Goal: Task Accomplishment & Management: Complete application form

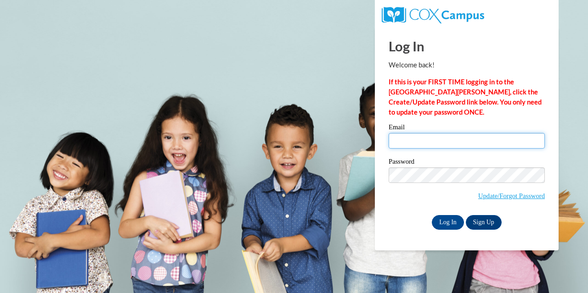
drag, startPoint x: 409, startPoint y: 139, endPoint x: 430, endPoint y: 164, distance: 32.9
click at [409, 139] on input "Email" at bounding box center [466, 141] width 156 height 16
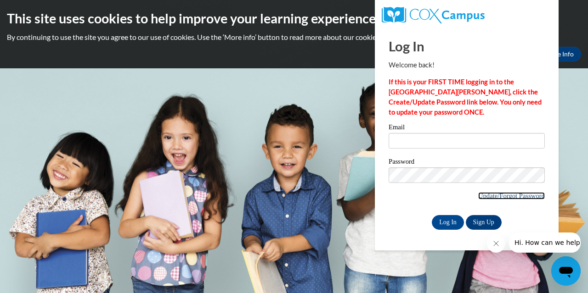
click at [503, 195] on link "Update/Forgot Password" at bounding box center [511, 195] width 67 height 7
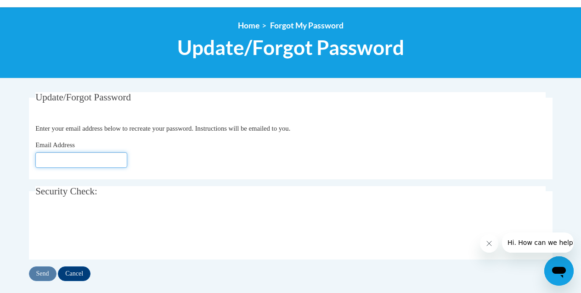
click at [47, 157] on input "Email Address" at bounding box center [81, 160] width 92 height 16
type input "ekeezer@prescott.k12.wi.us"
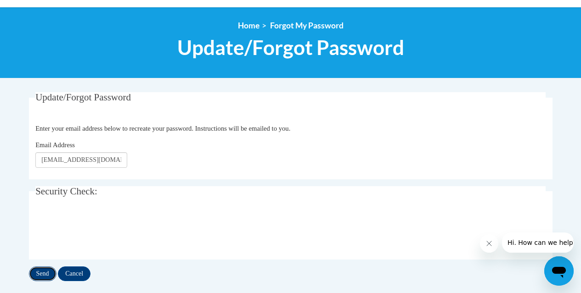
click at [44, 274] on input "Send" at bounding box center [43, 274] width 28 height 15
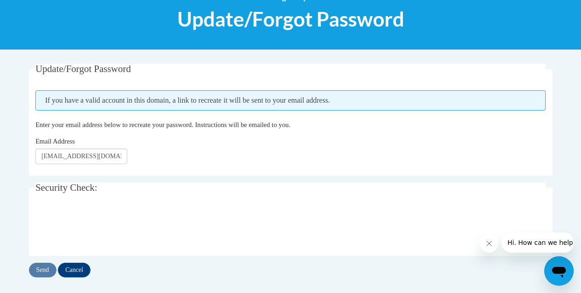
scroll to position [138, 0]
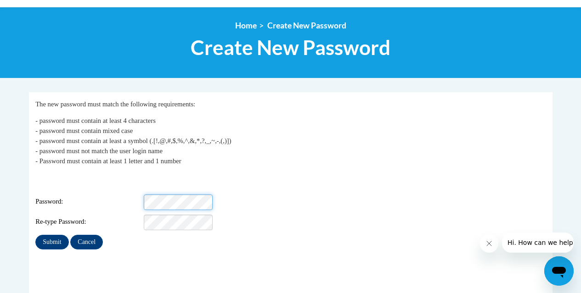
click at [223, 197] on div "Password:" at bounding box center [290, 203] width 510 height 16
click at [91, 196] on div "Password: Medium" at bounding box center [290, 203] width 510 height 16
click at [49, 235] on input "Submit" at bounding box center [51, 242] width 33 height 15
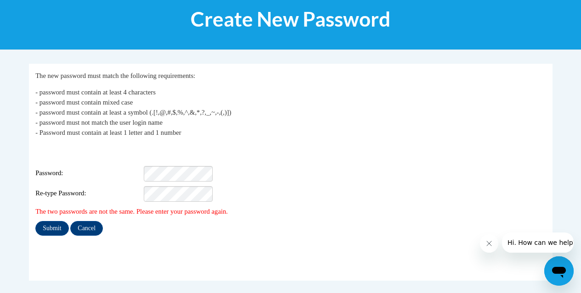
scroll to position [138, 0]
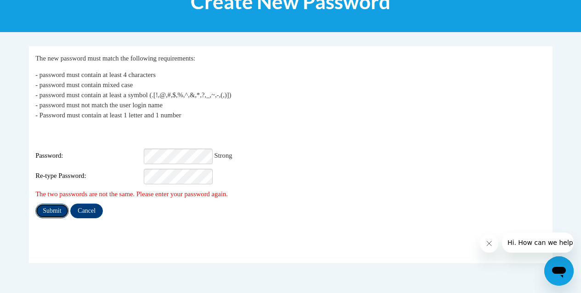
click at [50, 204] on input "Submit" at bounding box center [51, 211] width 33 height 15
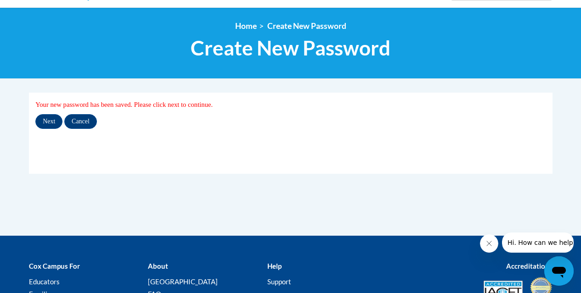
scroll to position [92, 0]
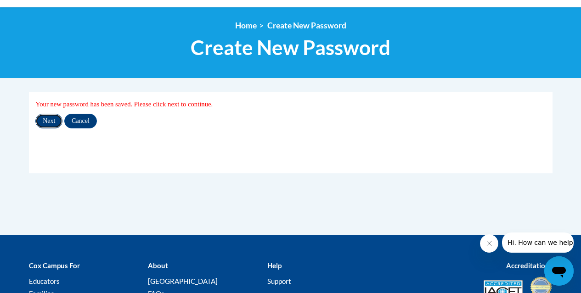
click at [51, 118] on input "Next" at bounding box center [48, 121] width 27 height 15
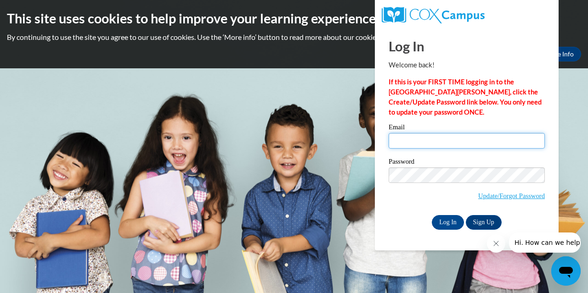
click at [441, 141] on input "Email" at bounding box center [466, 141] width 156 height 16
type input "[EMAIL_ADDRESS][DOMAIN_NAME]"
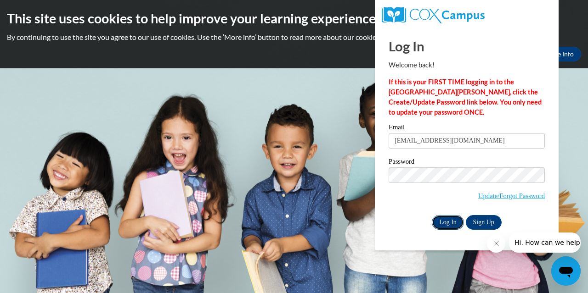
click at [444, 219] on input "Log In" at bounding box center [448, 222] width 32 height 15
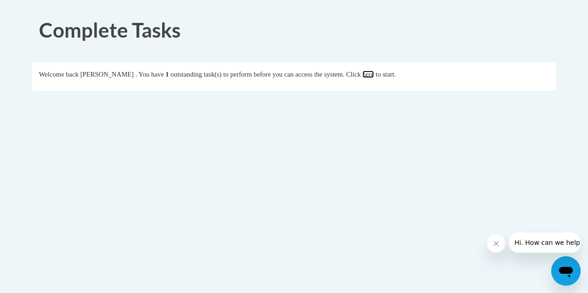
click at [374, 75] on link "here" at bounding box center [367, 74] width 11 height 7
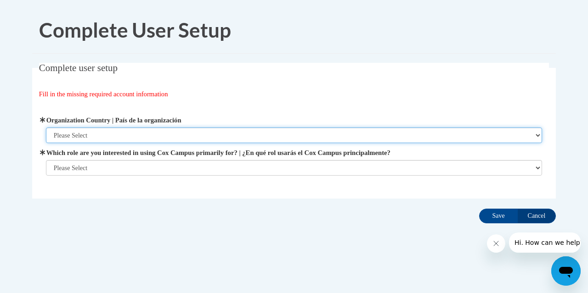
click at [116, 131] on select "Please Select United States | Estados Unidos Outside of the United States | Fue…" at bounding box center [294, 136] width 496 height 16
select select "ad49bcad-a171-4b2e-b99c-48b446064914"
click at [46, 128] on select "Please Select United States | Estados Unidos Outside of the United States | Fue…" at bounding box center [294, 136] width 496 height 16
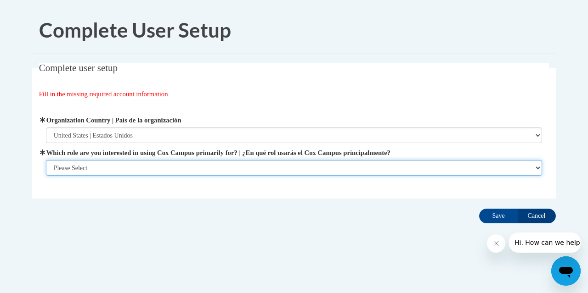
click at [122, 166] on select "Please Select College/University | Colegio/Universidad Community/Nonprofit Part…" at bounding box center [294, 168] width 496 height 16
select select "fbf2d438-af2f-41f8-98f1-81c410e29de3"
click at [46, 176] on select "Please Select College/University | Colegio/Universidad Community/Nonprofit Part…" at bounding box center [294, 168] width 496 height 16
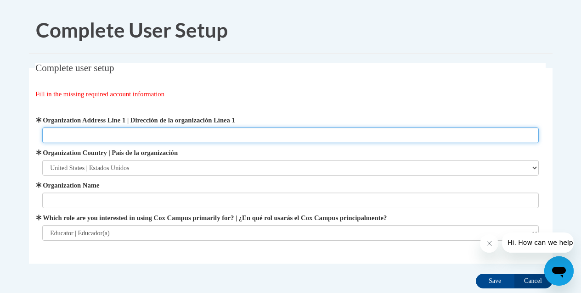
click at [101, 132] on input "Organization Address Line 1 | Dirección de la organización Línea 1" at bounding box center [290, 136] width 496 height 16
click at [78, 135] on input "Organization Address Line 1 | Dirección de la organización Línea 1" at bounding box center [290, 136] width 496 height 16
type input "505 N Campbell St"
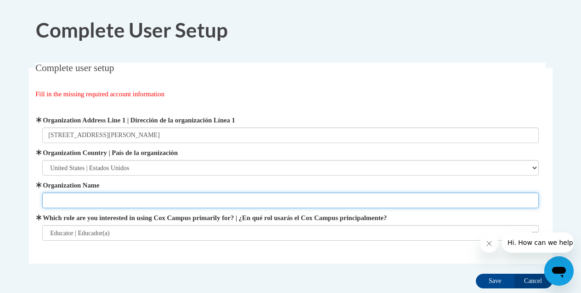
click at [74, 202] on input "Organization Name" at bounding box center [290, 201] width 496 height 16
type input "Malone Elementary School"
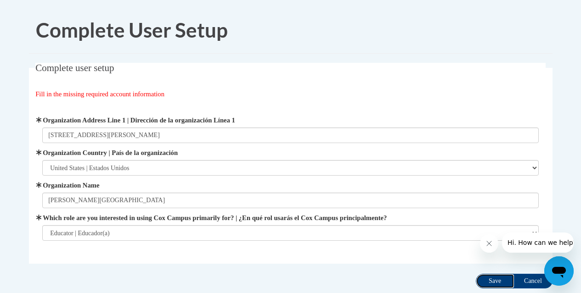
click at [489, 280] on input "Save" at bounding box center [495, 281] width 39 height 15
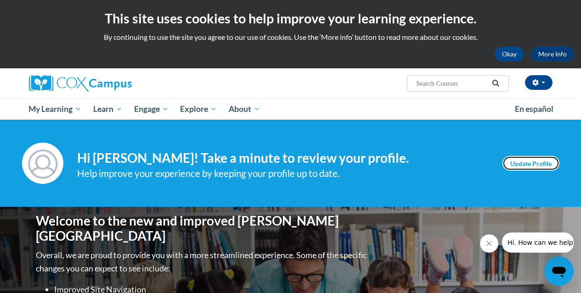
click at [535, 164] on link "Update Profile" at bounding box center [530, 163] width 57 height 15
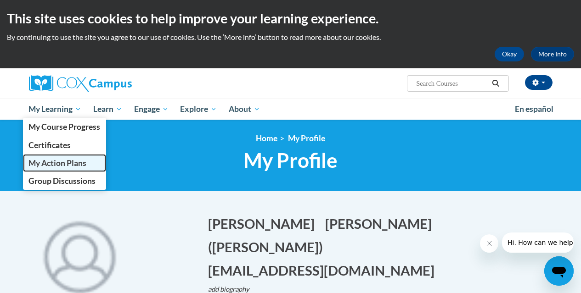
click at [70, 162] on span "My Action Plans" at bounding box center [57, 163] width 58 height 10
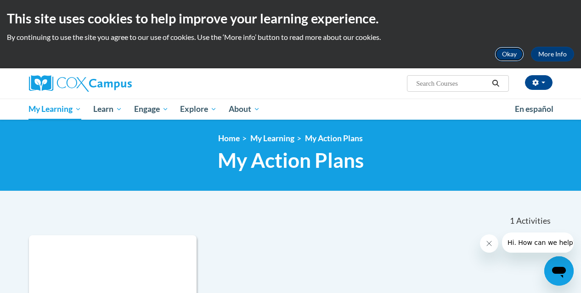
click at [508, 50] on button "Okay" at bounding box center [509, 54] width 29 height 15
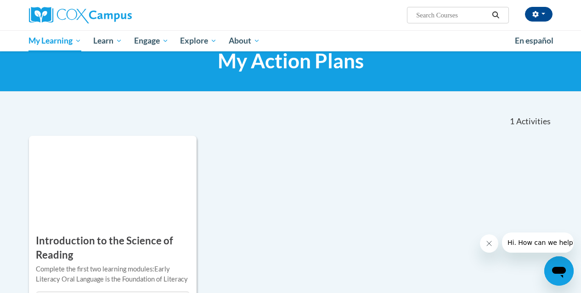
scroll to position [46, 0]
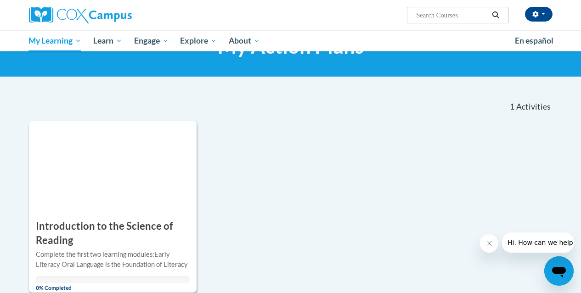
click at [487, 241] on icon "Close message from company" at bounding box center [488, 243] width 7 height 7
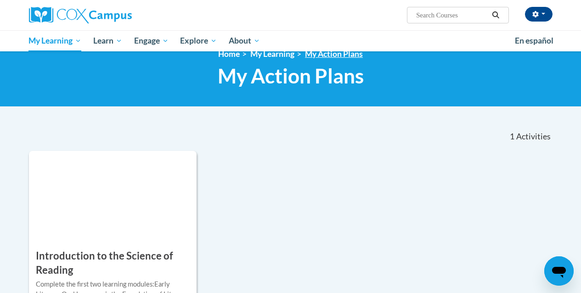
scroll to position [0, 0]
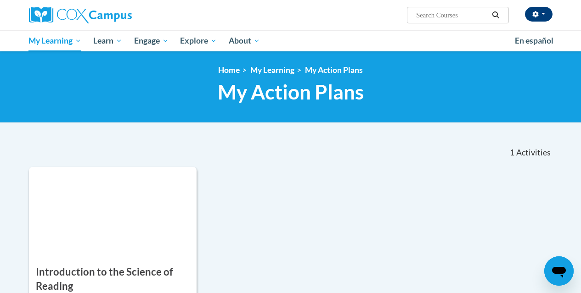
click at [542, 14] on span "button" at bounding box center [543, 14] width 4 height 2
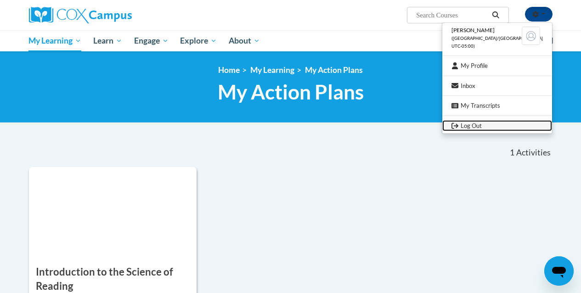
click at [488, 125] on link "Log Out" at bounding box center [497, 125] width 110 height 11
